Goal: Check status: Check status

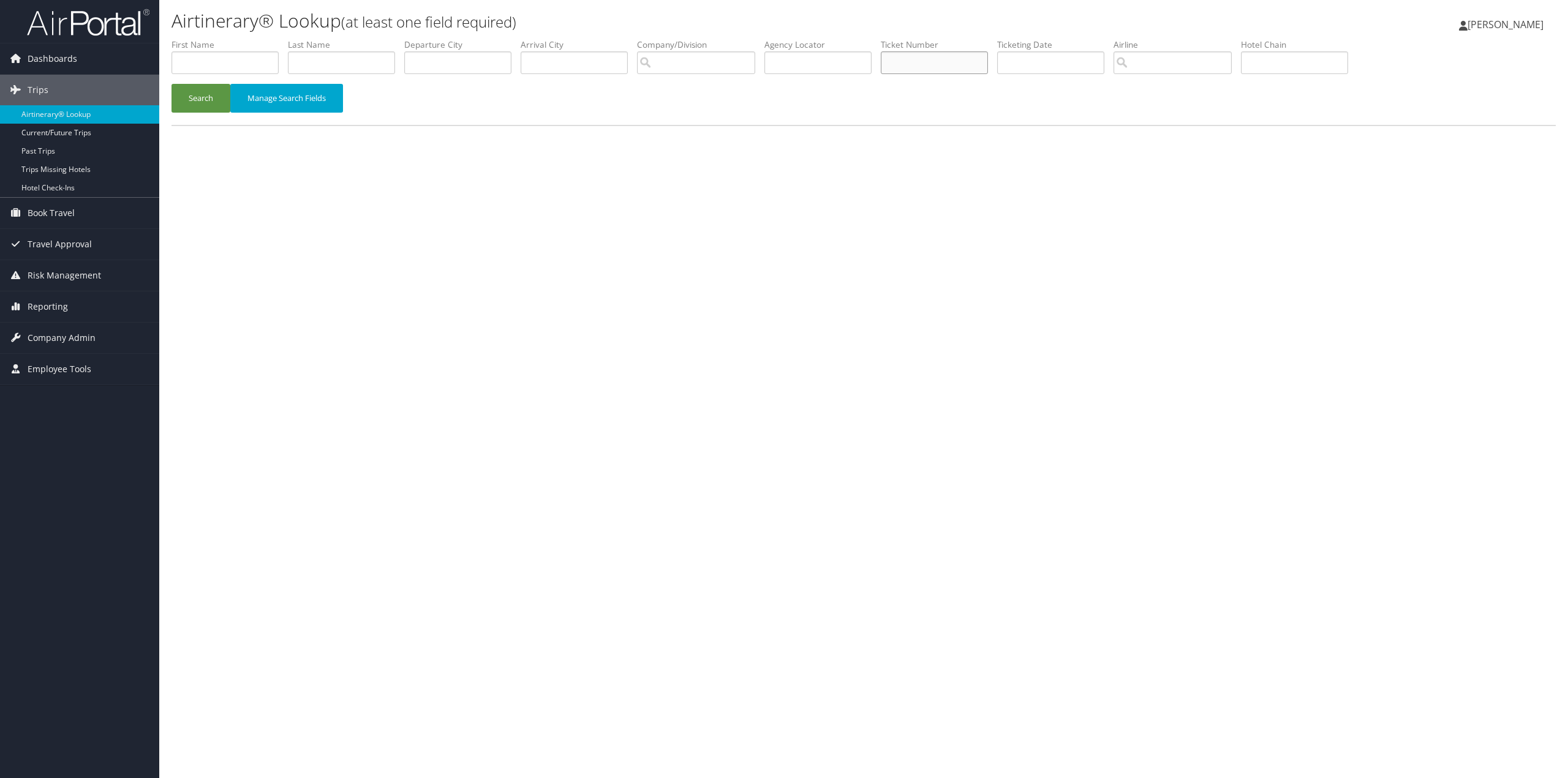
click at [928, 67] on input "text" at bounding box center [934, 62] width 107 height 23
paste input "7310378328"
type input "7310378328"
click at [310, 99] on button "Manage Search Fields" at bounding box center [286, 99] width 113 height 29
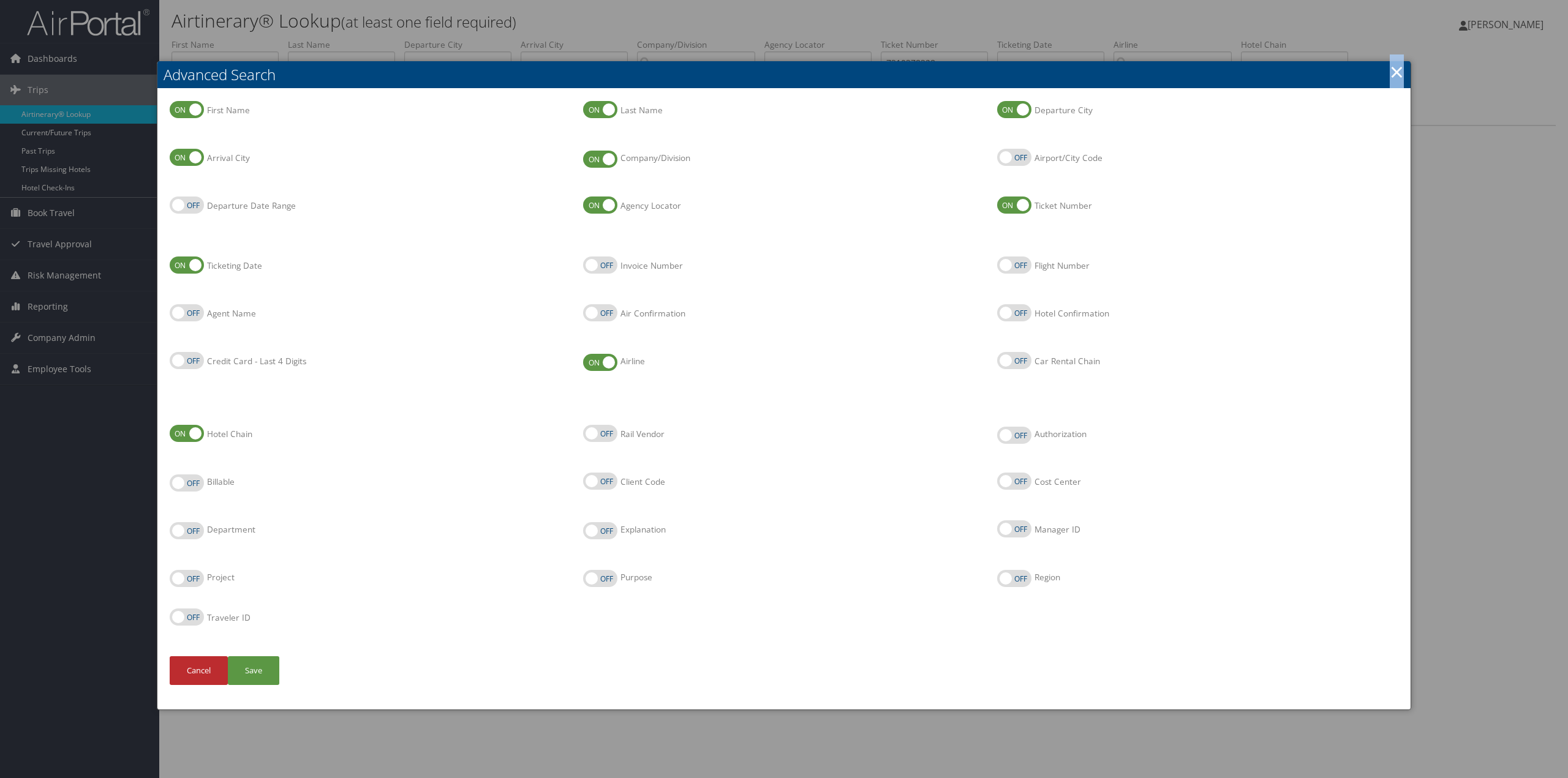
click at [1395, 72] on link "×" at bounding box center [1396, 72] width 14 height 24
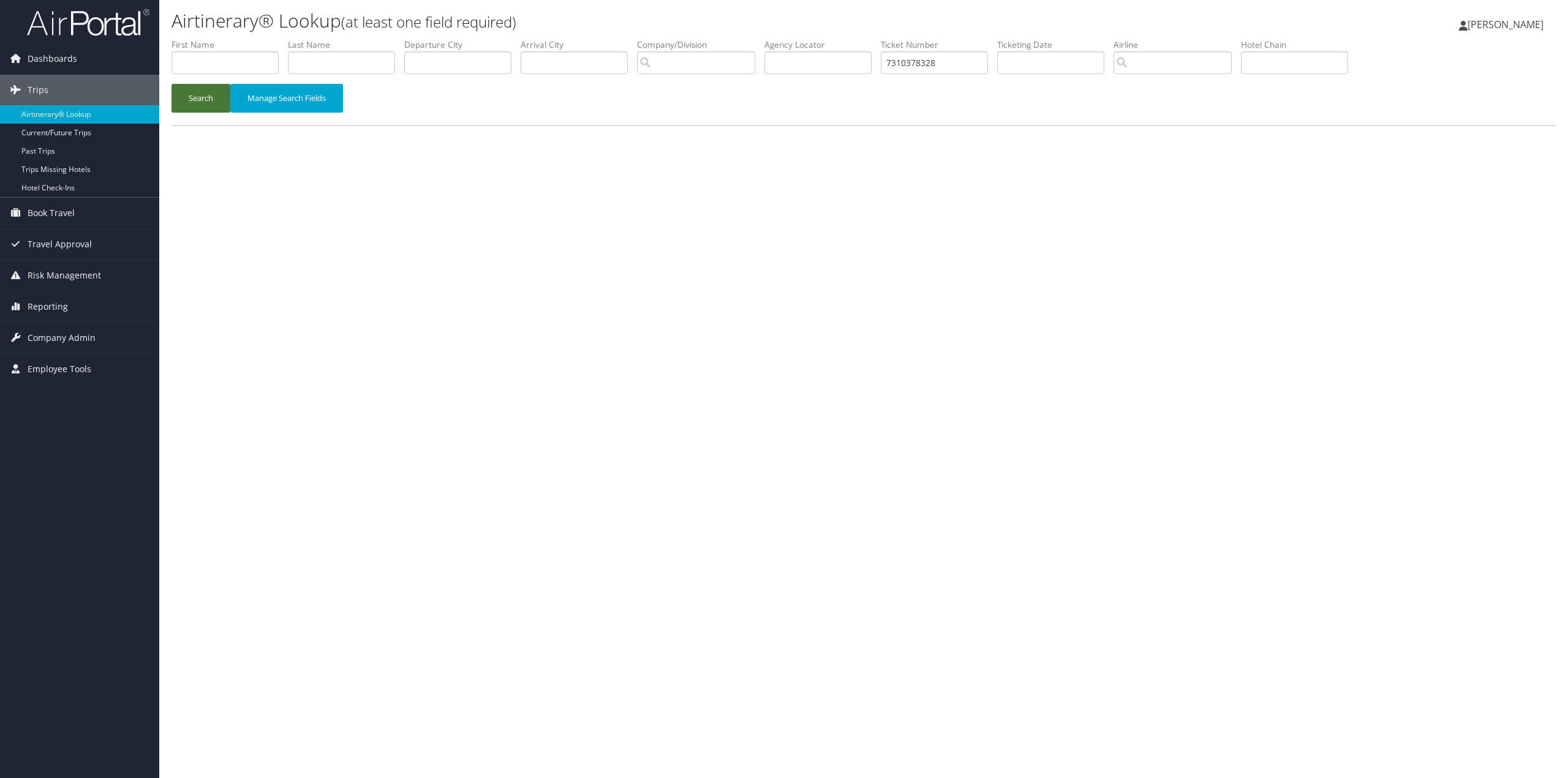
click at [196, 95] on button "Search" at bounding box center [201, 99] width 59 height 29
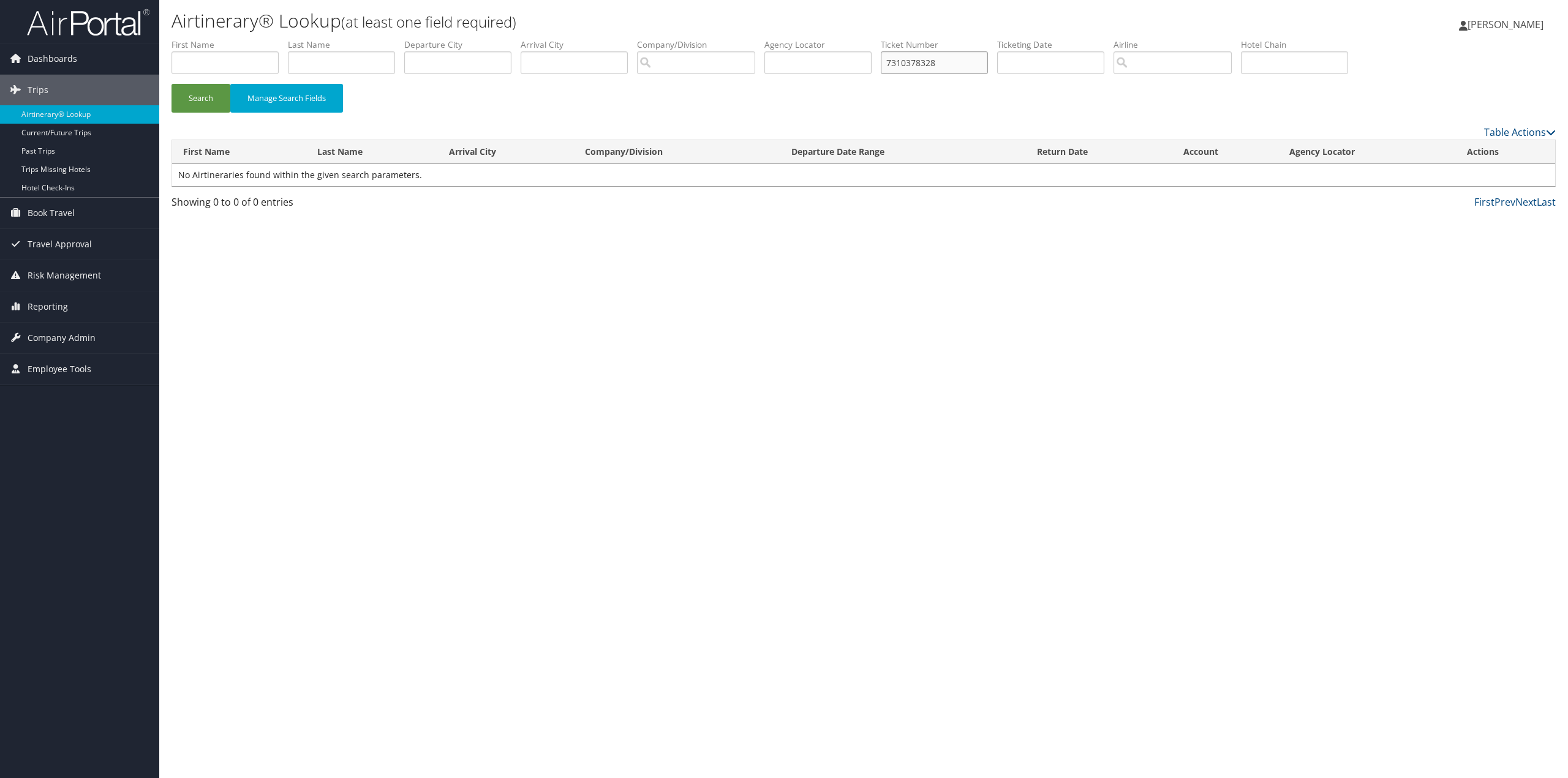
click at [958, 67] on input "7310378328" at bounding box center [934, 62] width 107 height 23
click at [343, 65] on input "text" at bounding box center [341, 62] width 107 height 23
type input "[PERSON_NAME]"
click at [172, 84] on button "Search" at bounding box center [201, 99] width 59 height 29
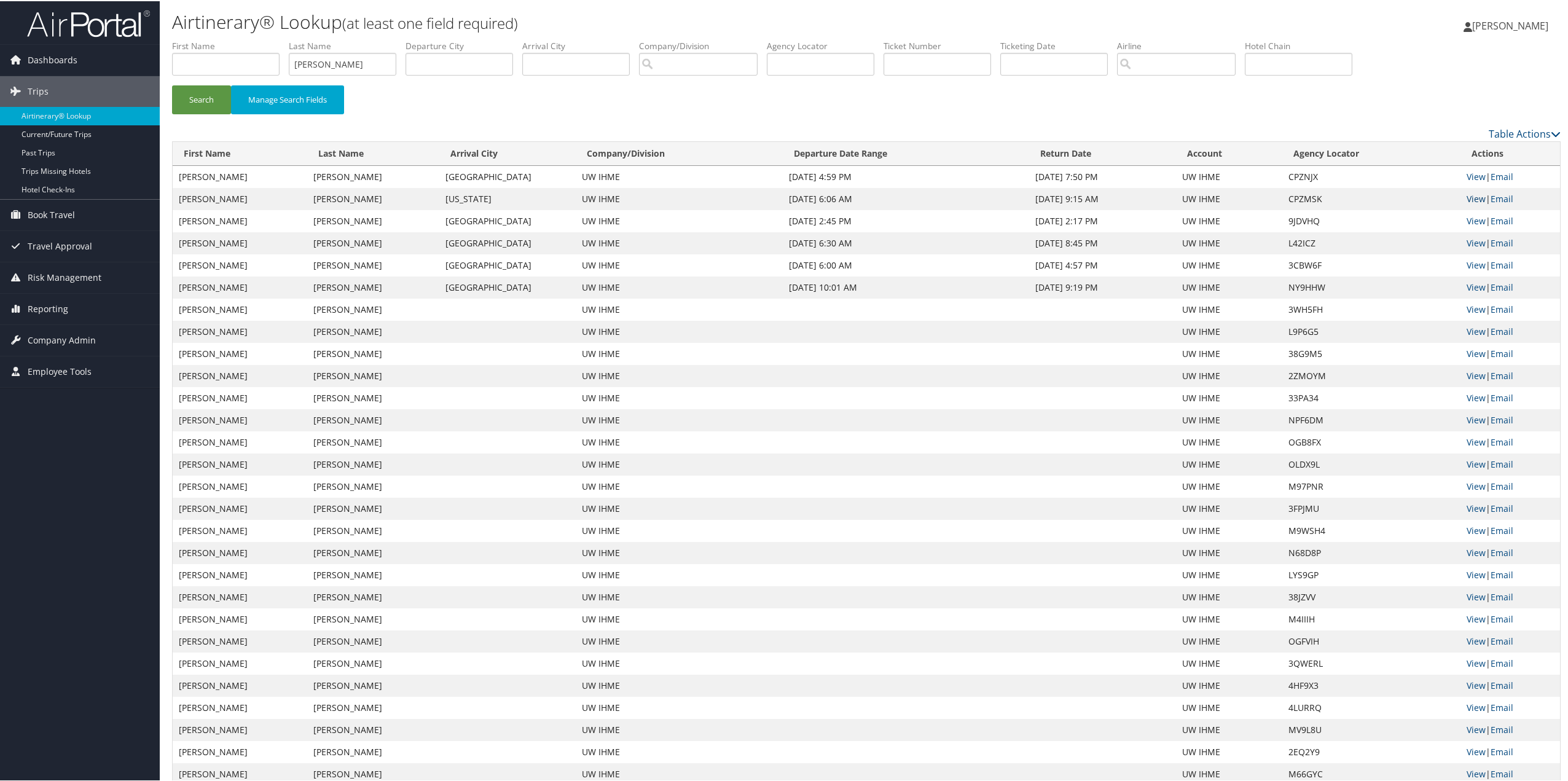
click at [1469, 196] on link "View" at bounding box center [1476, 198] width 19 height 12
click at [1467, 172] on link "View" at bounding box center [1476, 176] width 19 height 12
click at [63, 303] on span "Reporting" at bounding box center [48, 308] width 41 height 30
click at [87, 240] on span "Travel Approval" at bounding box center [60, 245] width 64 height 30
click at [67, 305] on link "Canceled Trips" at bounding box center [79, 307] width 160 height 19
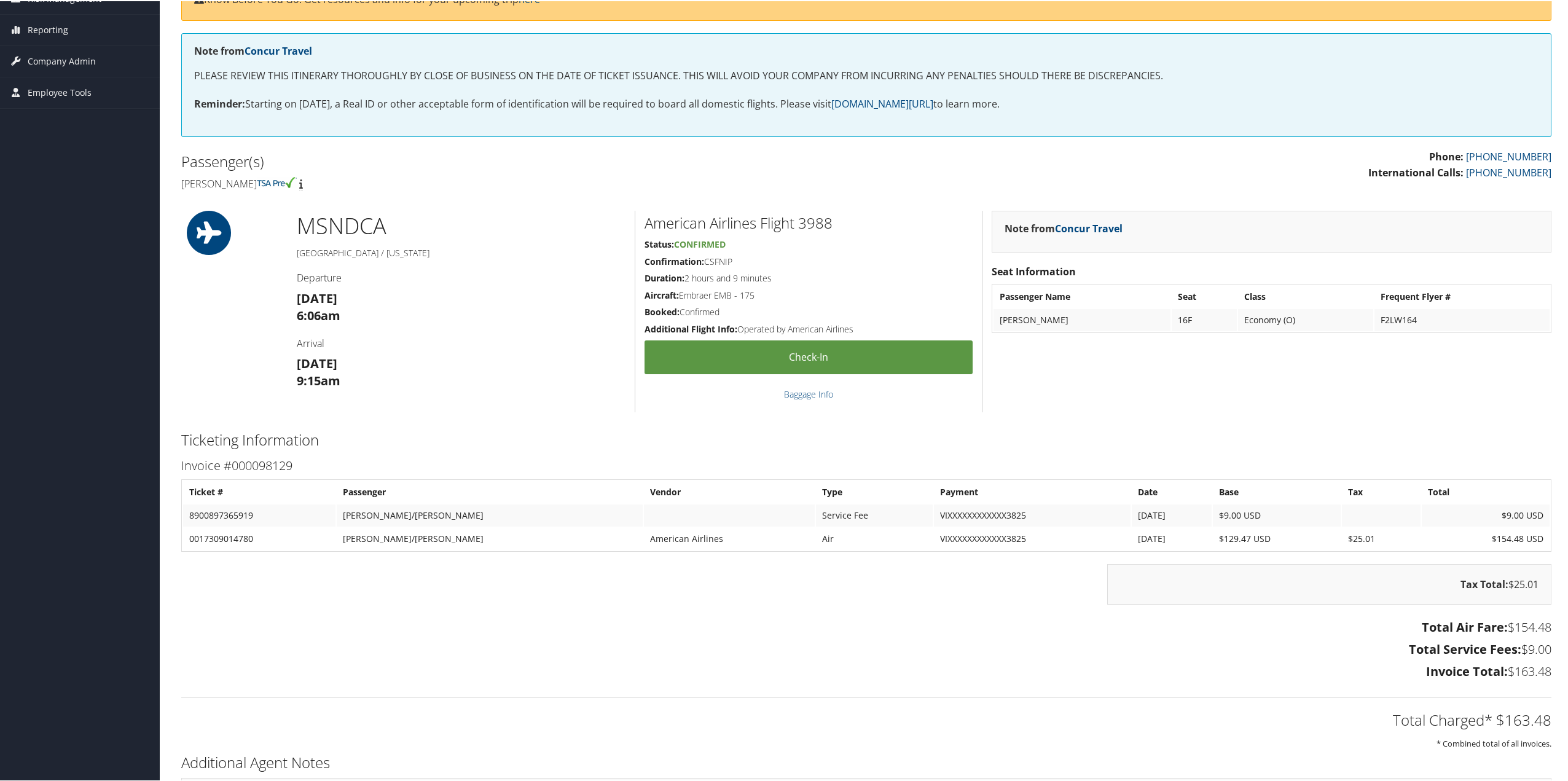
scroll to position [304, 0]
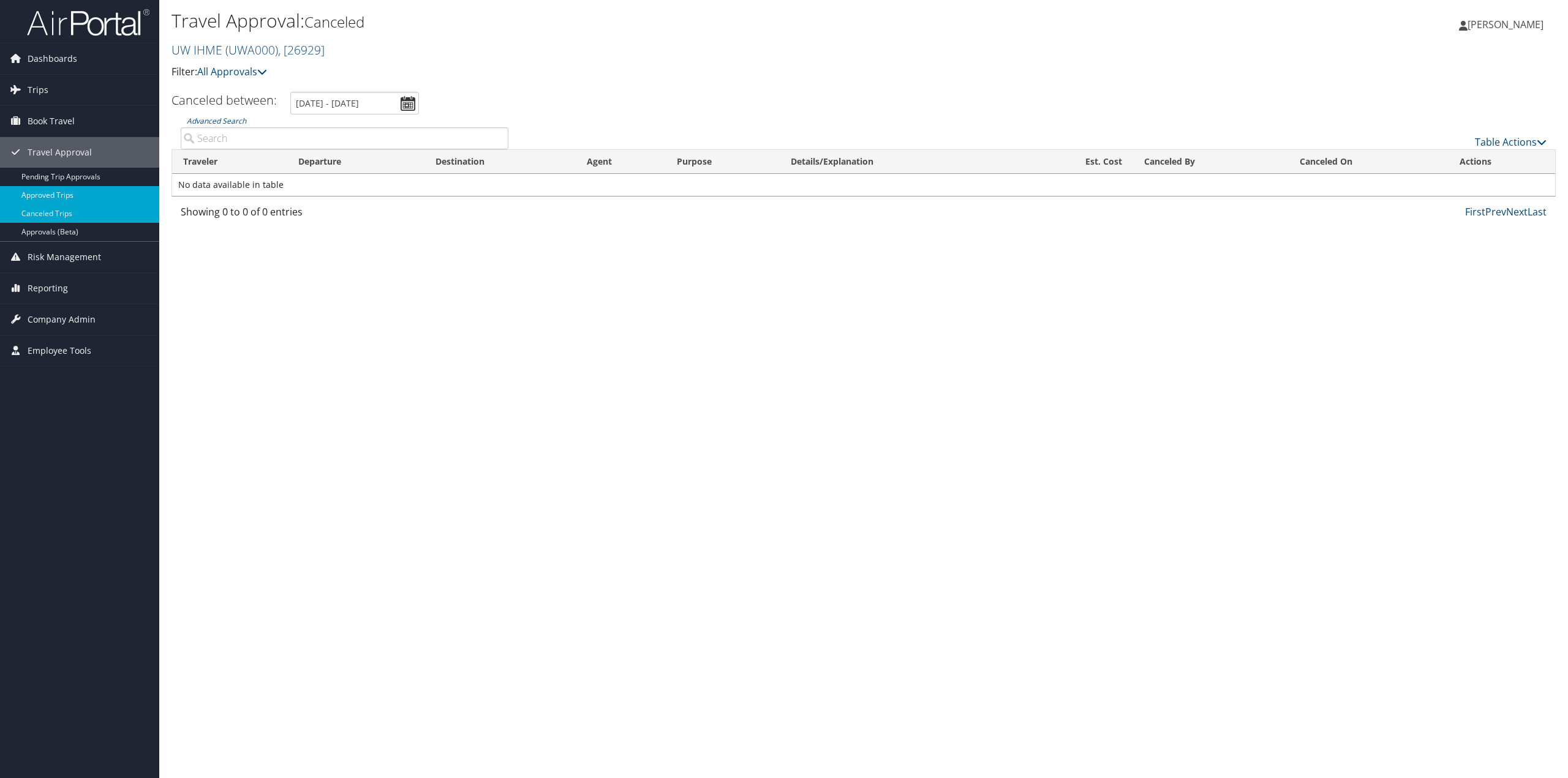
click at [68, 193] on link "Approved Trips" at bounding box center [79, 195] width 159 height 19
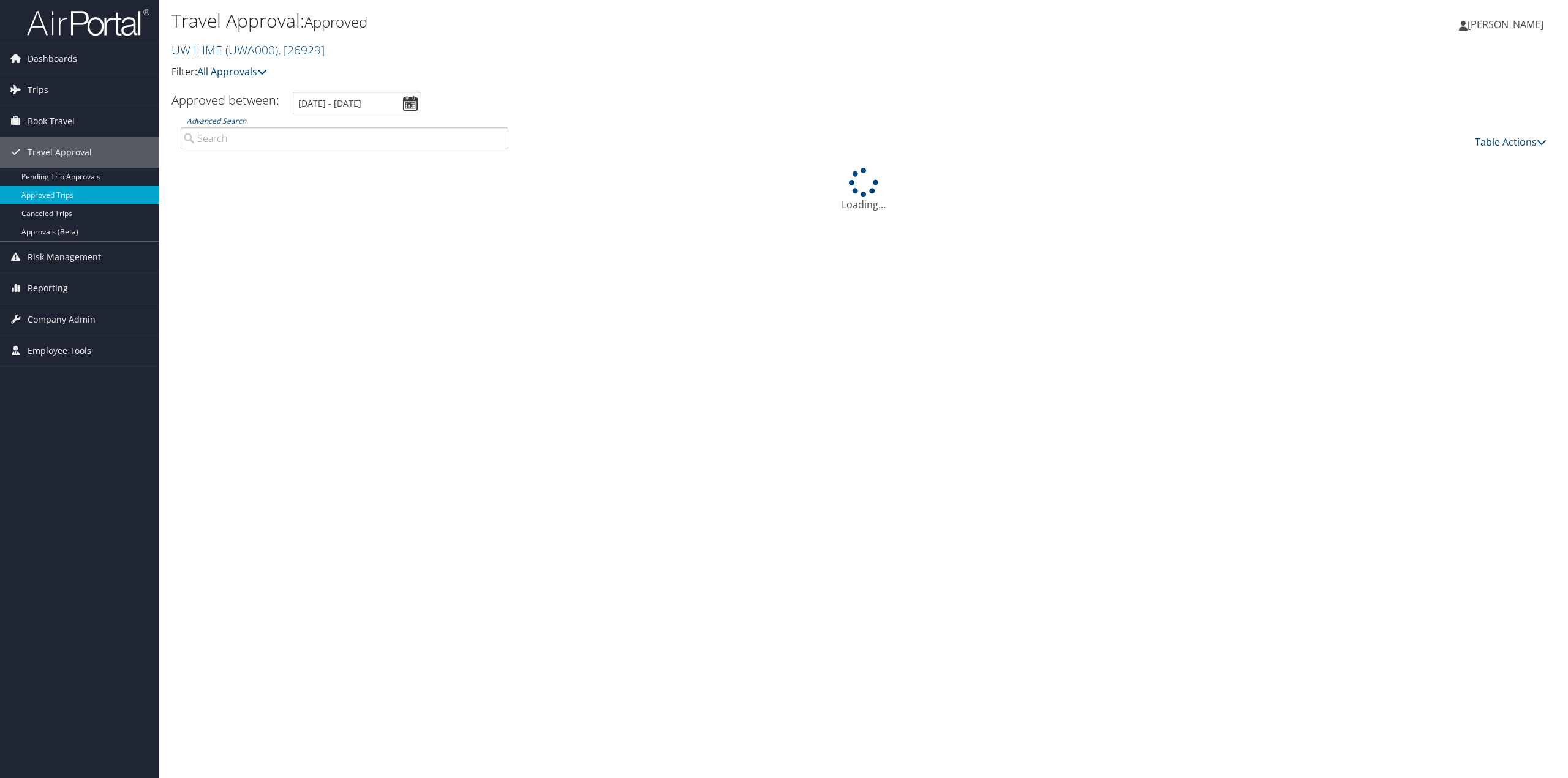
click at [313, 145] on input "Advanced Search" at bounding box center [344, 138] width 328 height 22
click at [316, 139] on input "Advanced Search" at bounding box center [344, 138] width 328 height 22
type input "[PERSON_NAME]"
